Goal: Task Accomplishment & Management: Manage account settings

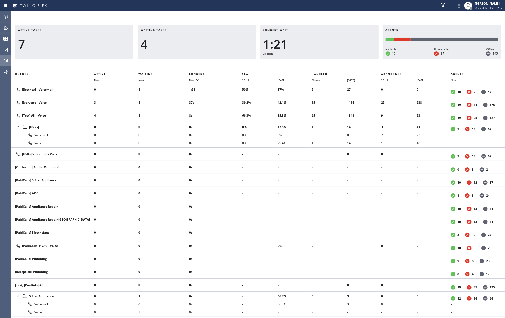
click at [5, 58] on icon at bounding box center [6, 61] width 6 height 6
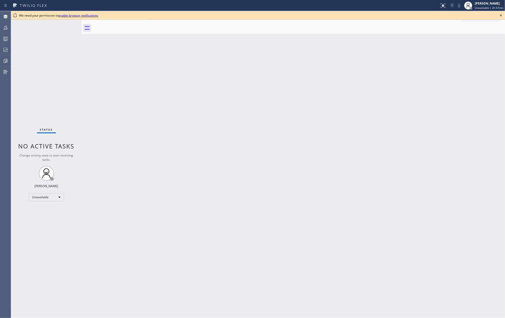
click at [499, 15] on icon at bounding box center [501, 15] width 6 height 6
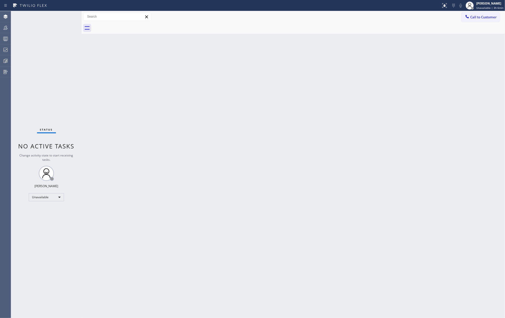
click at [137, 109] on div "Back to Dashboard Change Sender ID Customers Technicians Select a contact Outbo…" at bounding box center [293, 164] width 423 height 307
click at [9, 24] on div at bounding box center [5, 28] width 11 height 10
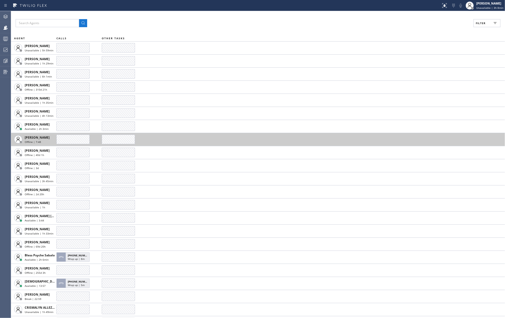
scroll to position [67, 0]
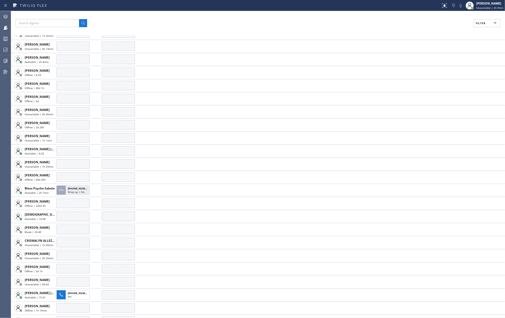
click at [115, 15] on div "Filter AGENT CALLS OTHER TASKS [PERSON_NAME] Unavailable | 6h [PERSON_NAME] Una…" at bounding box center [258, 164] width 494 height 307
click at [487, 25] on button "Filter" at bounding box center [487, 23] width 27 height 8
click at [432, 59] on input "Available" at bounding box center [432, 59] width 6 height 6
checkbox input "true"
click at [433, 76] on input "Break" at bounding box center [432, 76] width 6 height 6
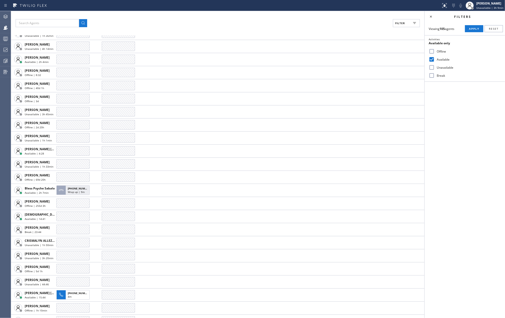
checkbox input "true"
click at [470, 29] on span "Apply" at bounding box center [474, 29] width 10 height 4
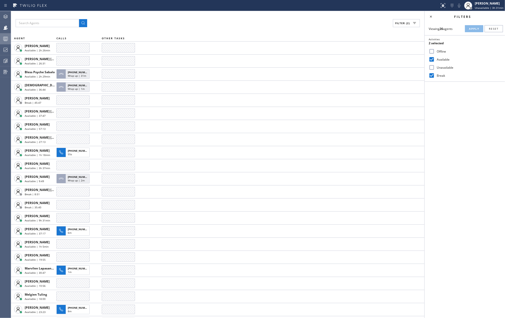
click at [6, 36] on icon at bounding box center [6, 39] width 6 height 6
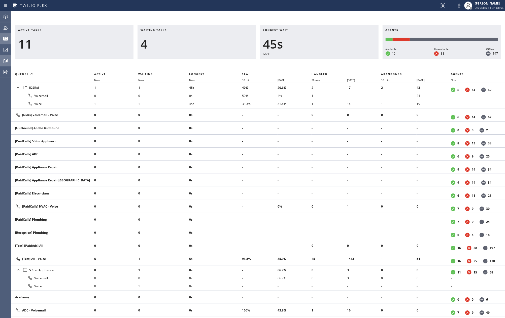
click at [6, 60] on icon at bounding box center [6, 61] width 6 height 6
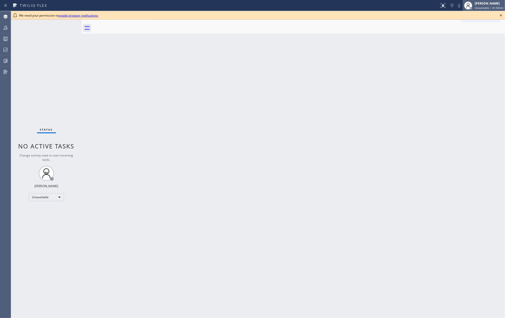
click at [487, 6] on div "Jovelle Tadle Unavailable | 3h 58min" at bounding box center [489, 5] width 31 height 9
click at [470, 20] on button "Offline" at bounding box center [480, 20] width 50 height 7
click at [491, 5] on div "[PERSON_NAME]" at bounding box center [491, 3] width 25 height 4
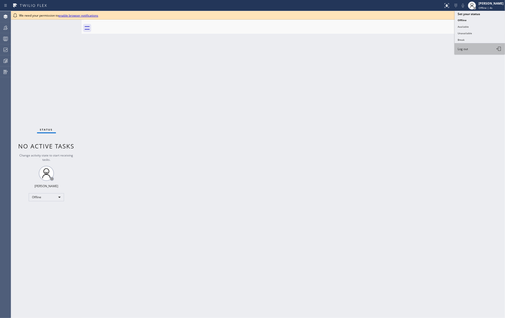
click at [474, 46] on button "Log out" at bounding box center [480, 48] width 50 height 11
